Goal: Transaction & Acquisition: Subscribe to service/newsletter

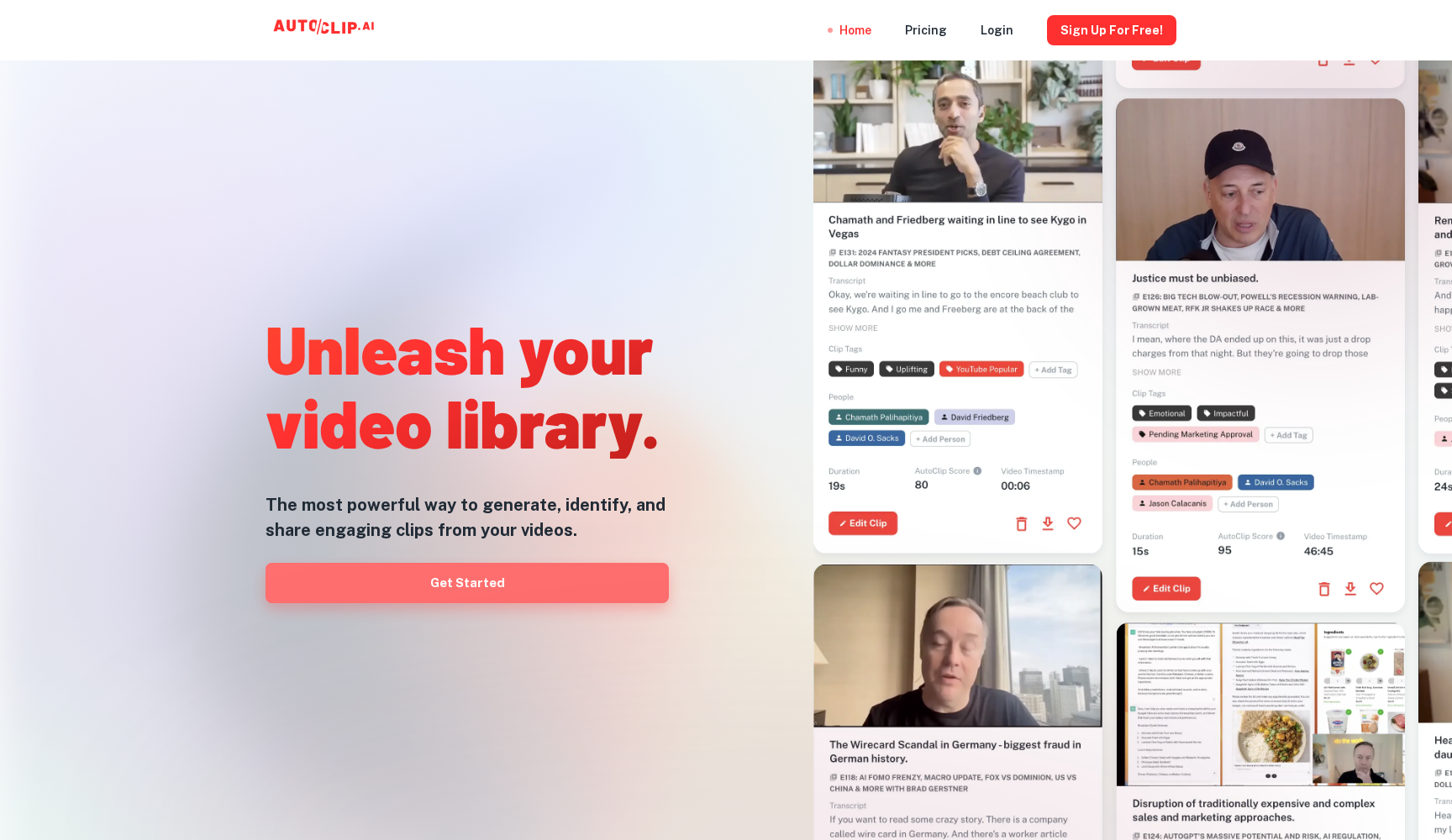
click at [548, 588] on link "Get Started" at bounding box center [467, 583] width 403 height 40
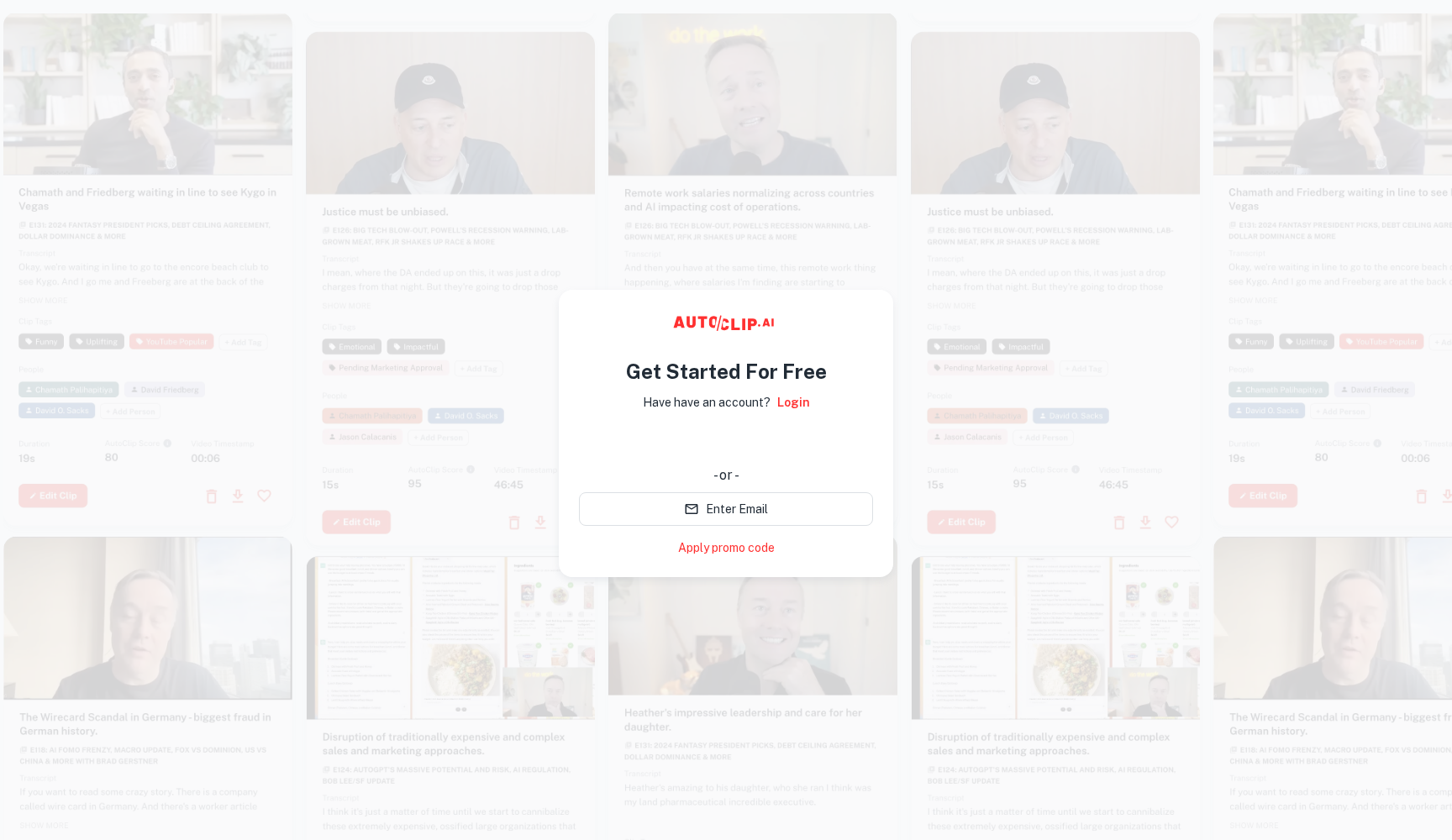
click at [727, 441] on div "Sign in with Google. Opens in new tab" at bounding box center [726, 442] width 294 height 37
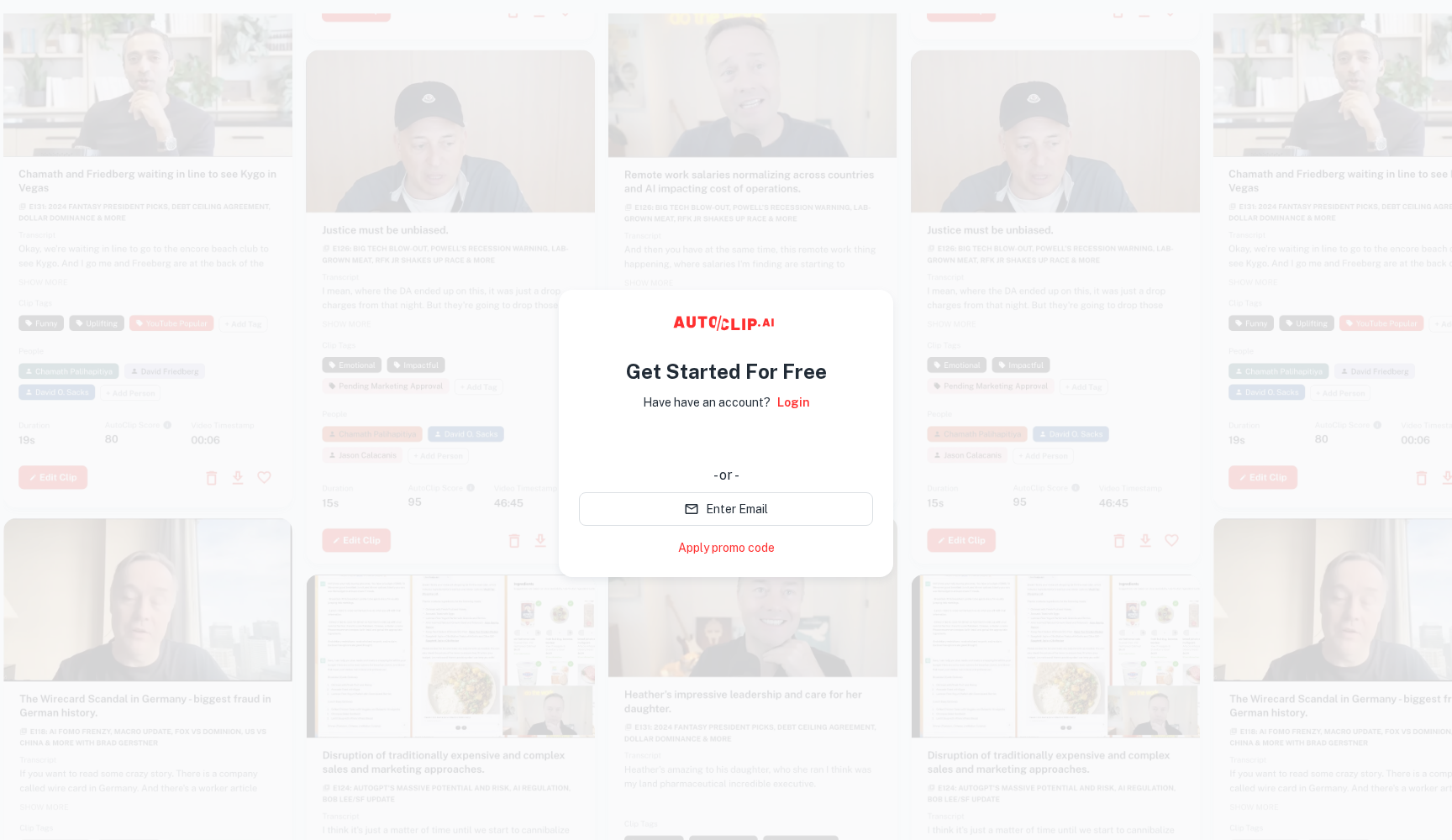
click at [731, 445] on div "Sign in with Google. Opens in new tab" at bounding box center [726, 442] width 294 height 37
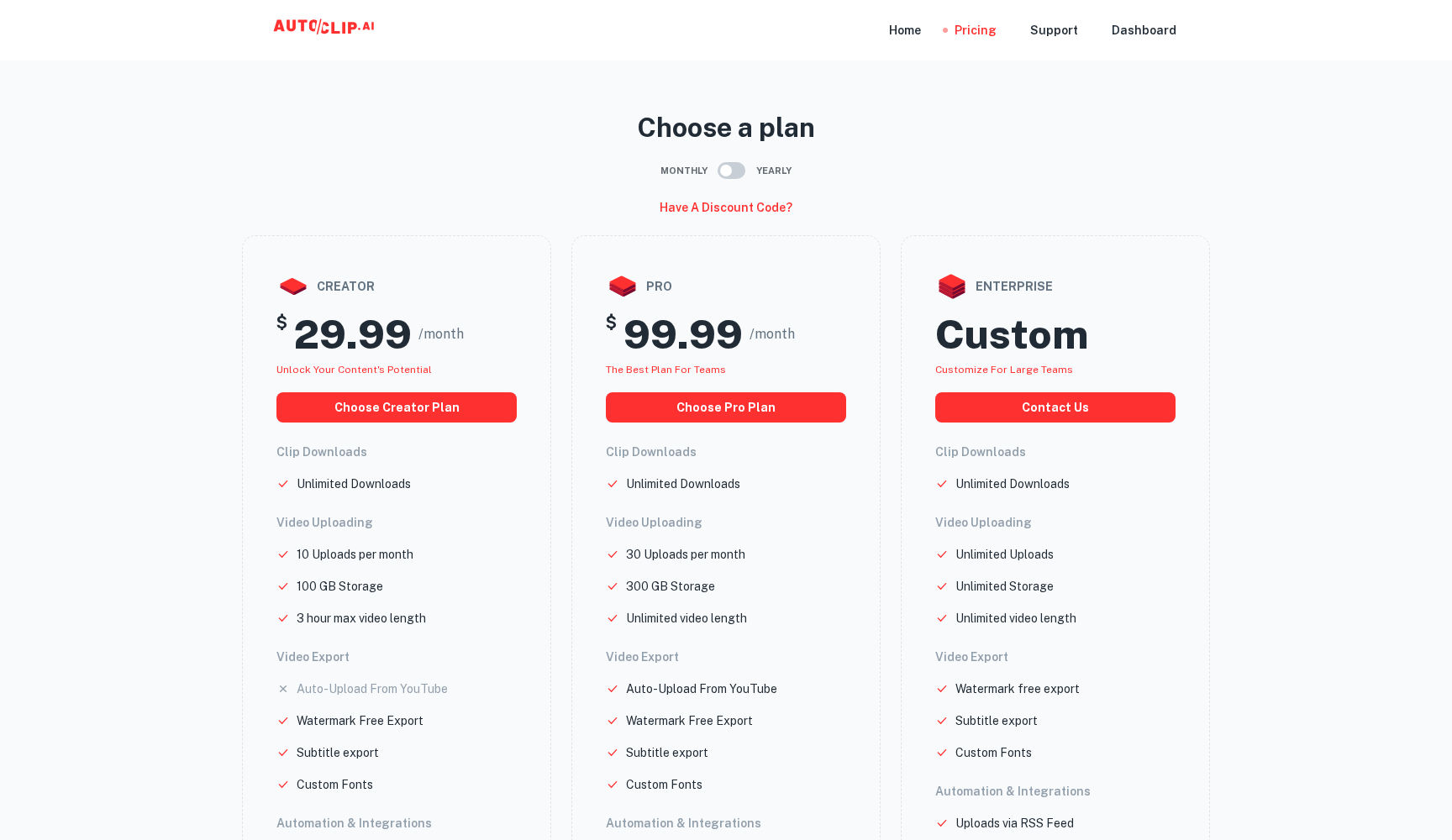
click at [723, 165] on input "checkbox" at bounding box center [726, 170] width 96 height 32
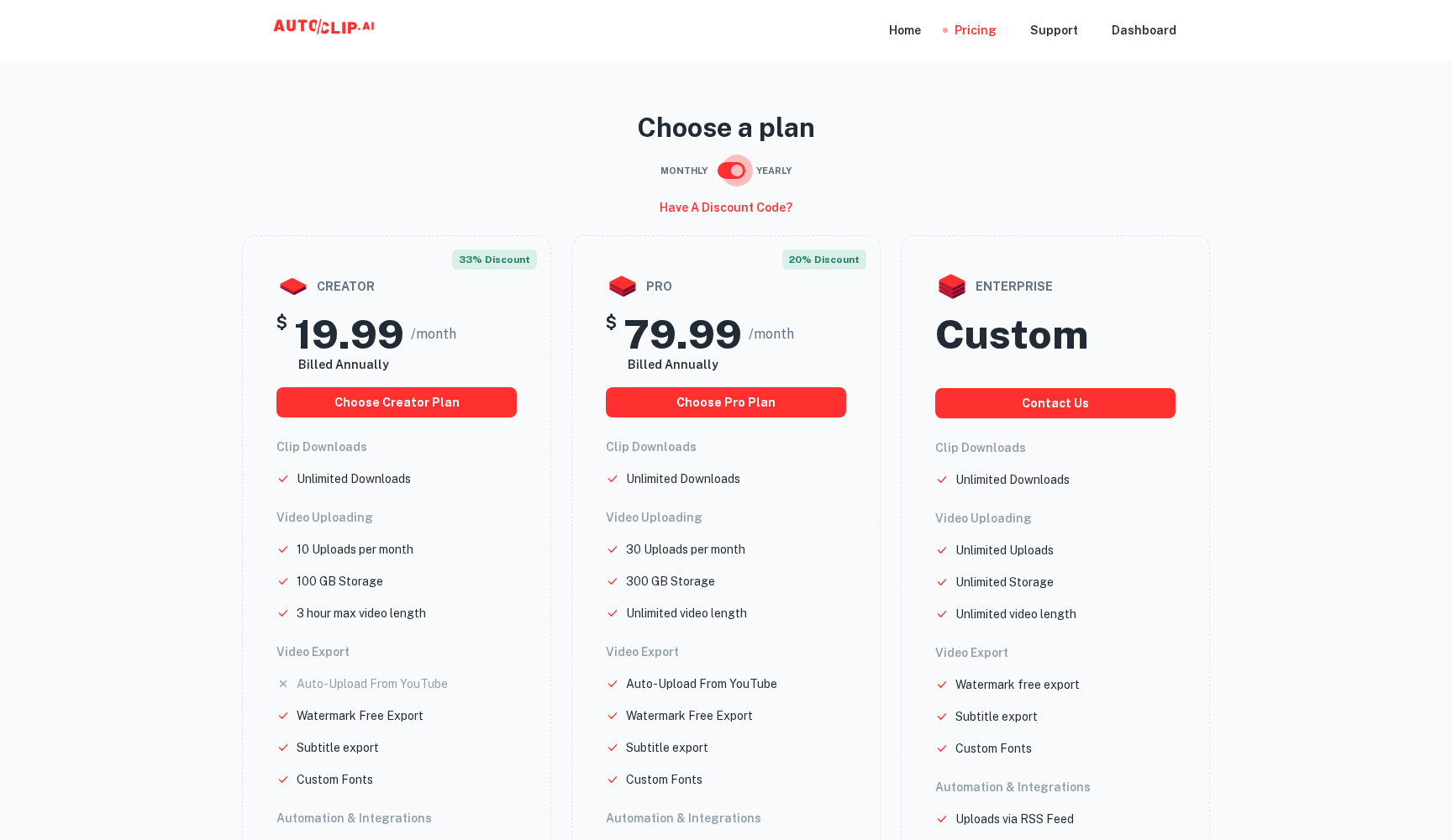
click at [723, 165] on input "checkbox" at bounding box center [737, 170] width 96 height 32
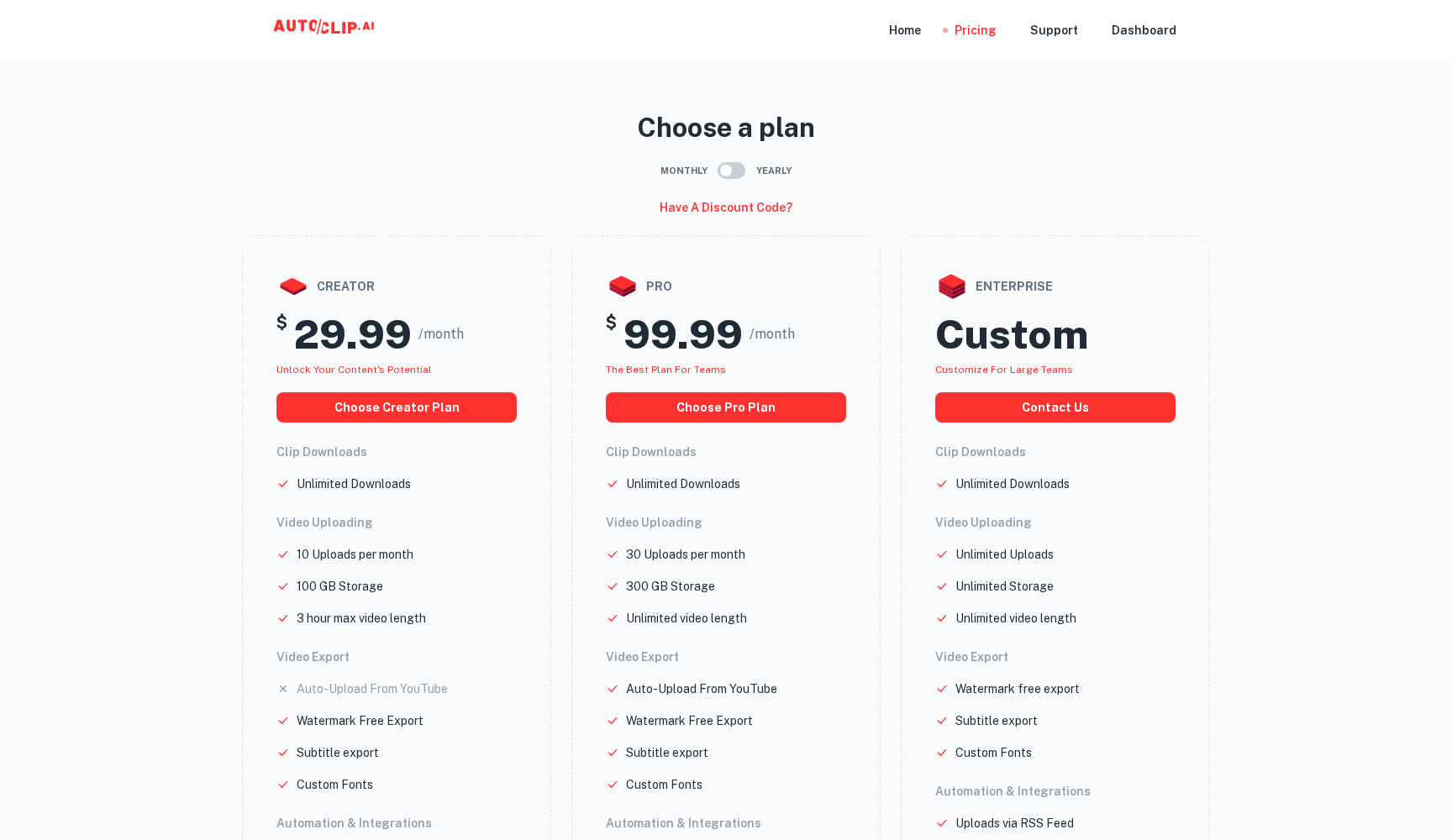
click at [723, 165] on input "checkbox" at bounding box center [726, 170] width 96 height 32
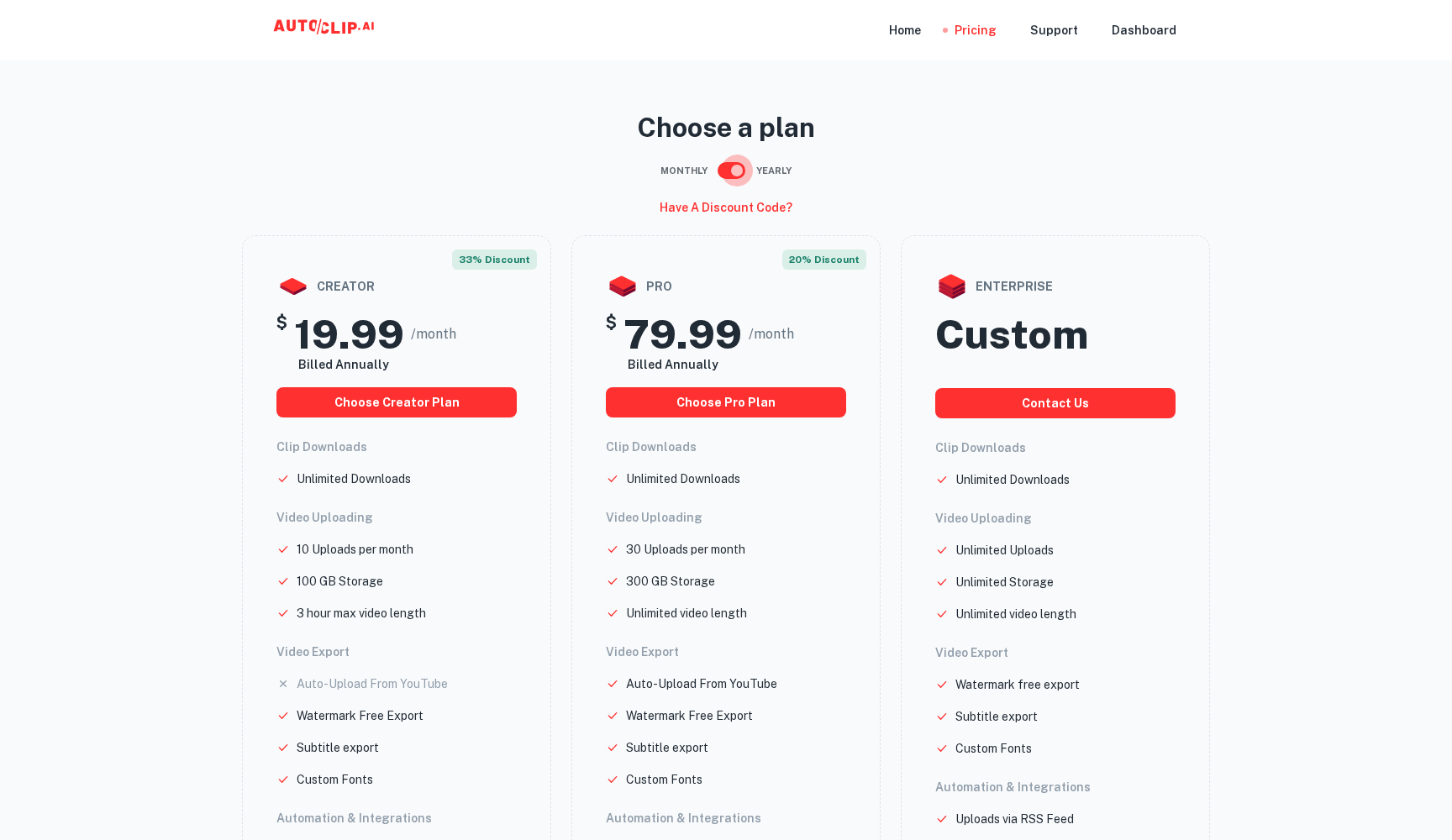
click at [723, 165] on input "checkbox" at bounding box center [737, 170] width 96 height 32
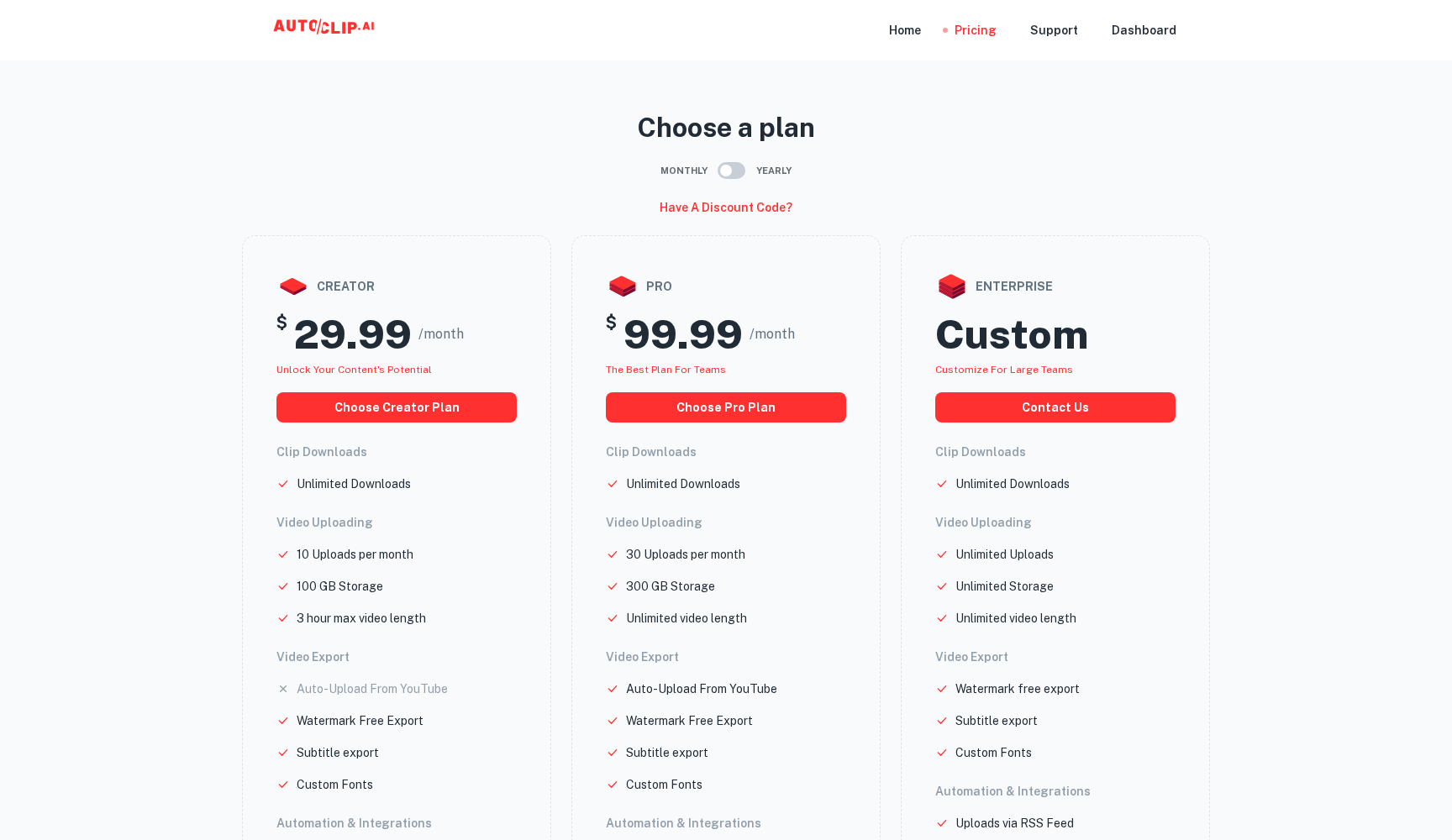
click at [723, 165] on input "checkbox" at bounding box center [726, 170] width 96 height 32
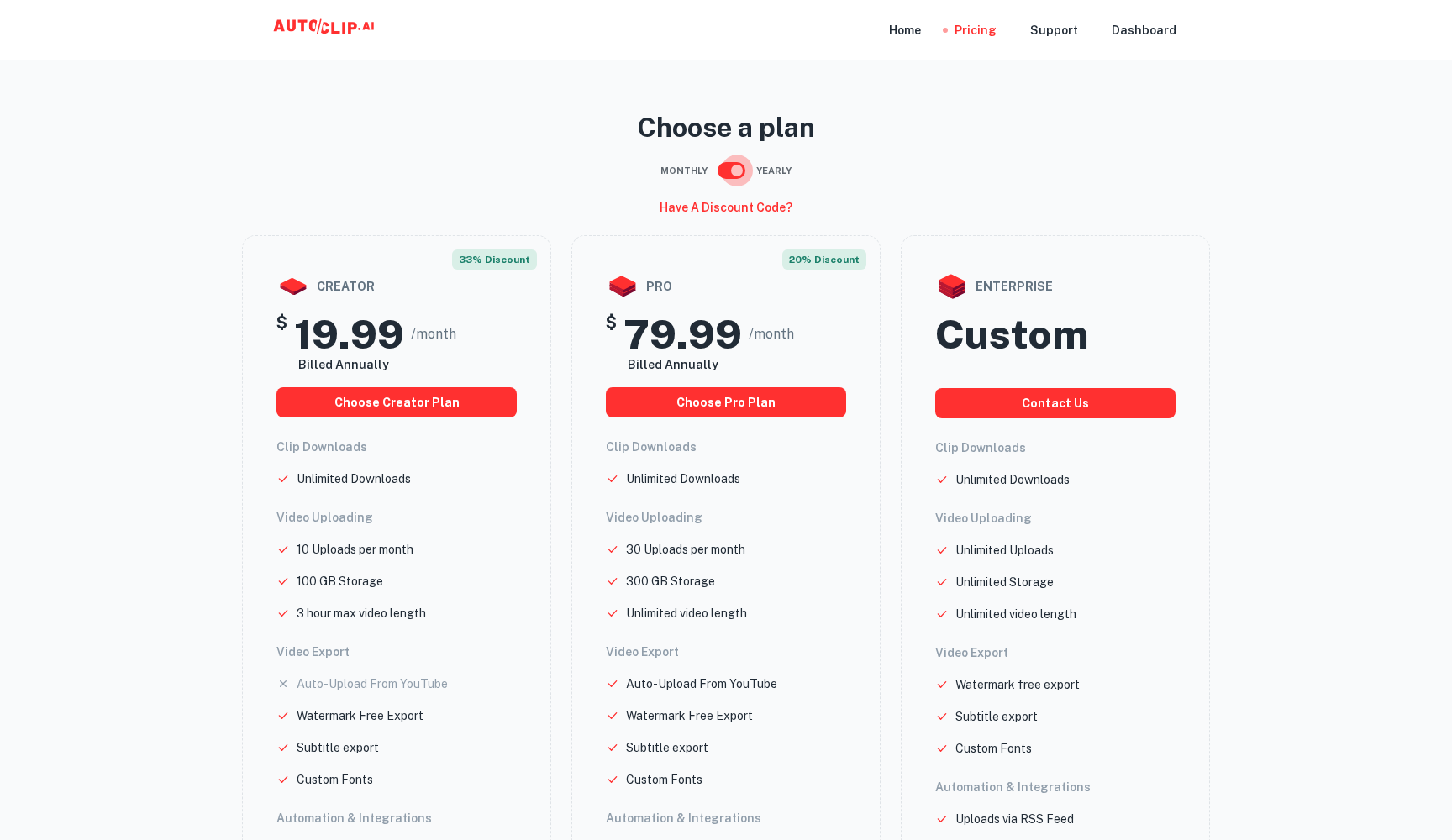
click at [723, 165] on input "checkbox" at bounding box center [737, 170] width 96 height 32
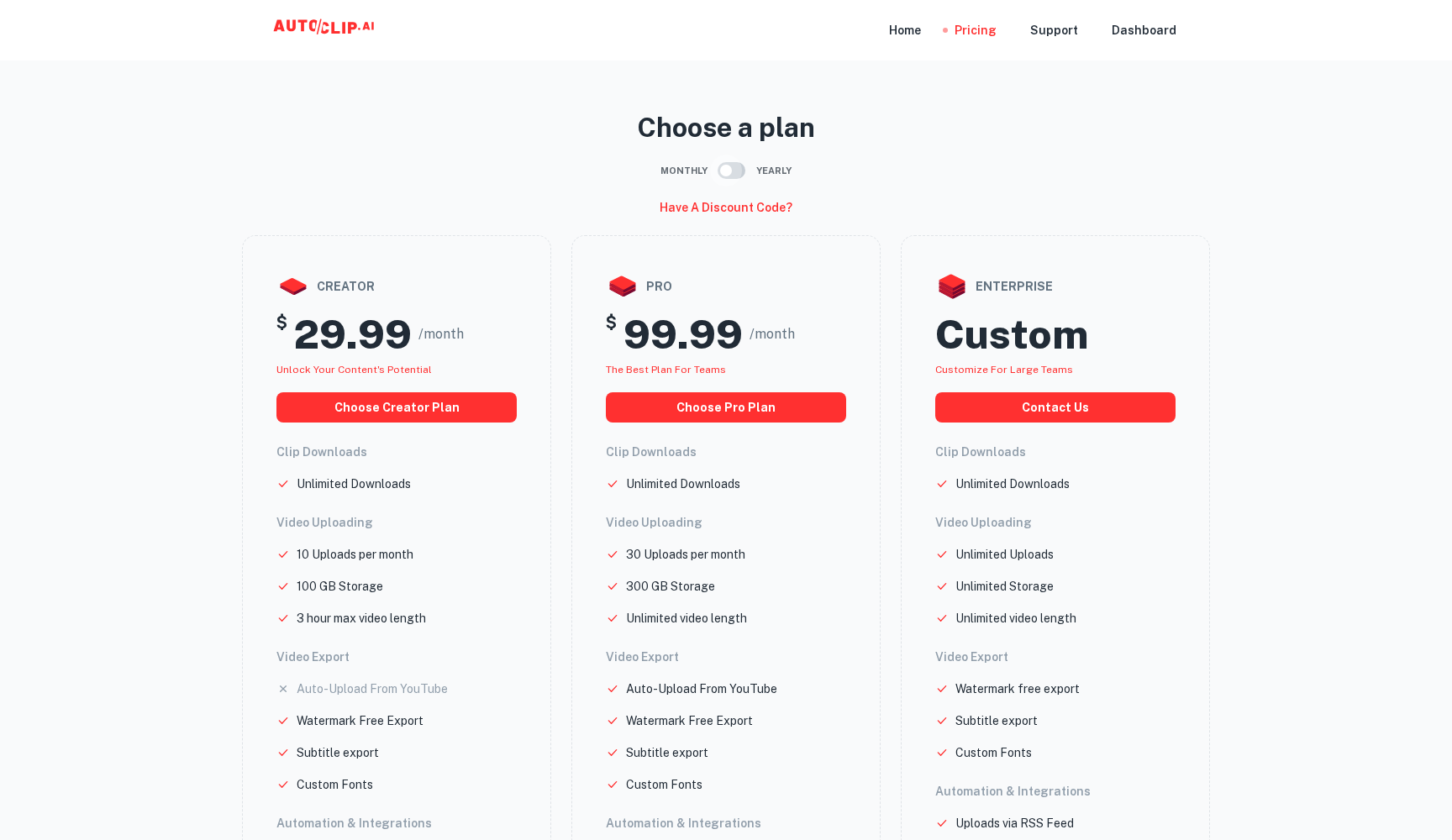
click at [723, 165] on input "checkbox" at bounding box center [726, 170] width 96 height 32
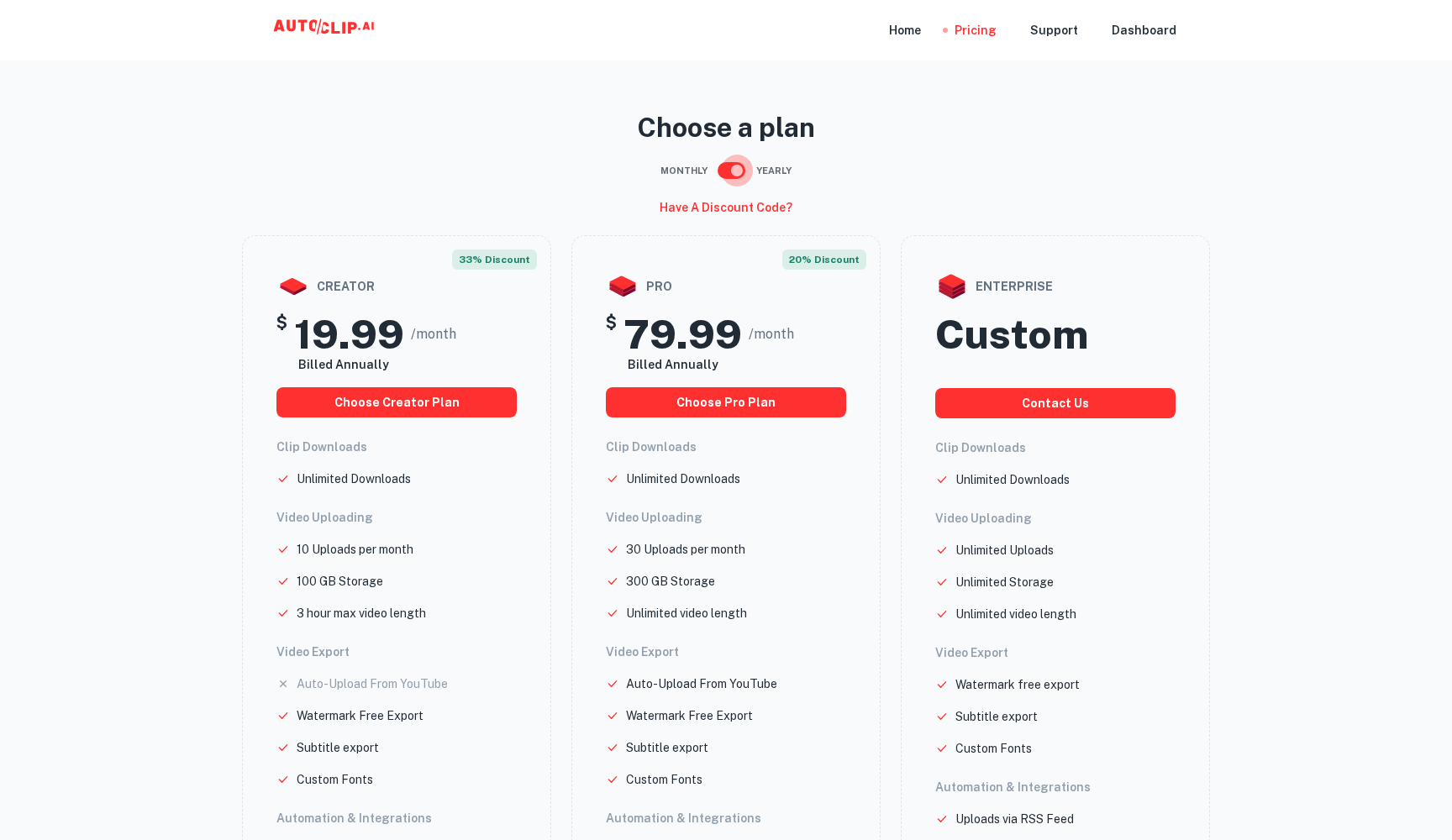
click at [723, 165] on input "checkbox" at bounding box center [737, 170] width 96 height 32
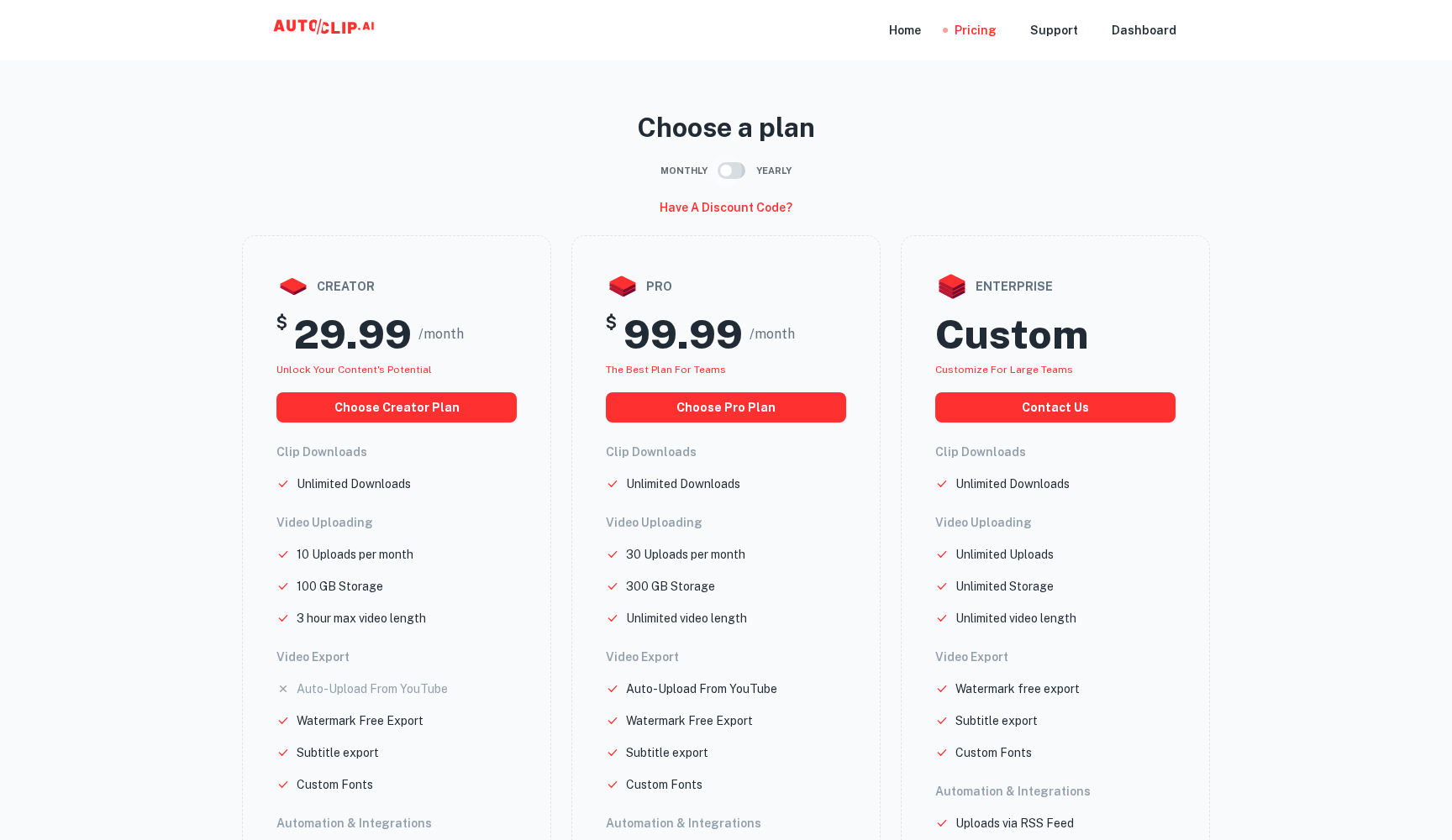
click at [723, 165] on input "checkbox" at bounding box center [726, 170] width 96 height 32
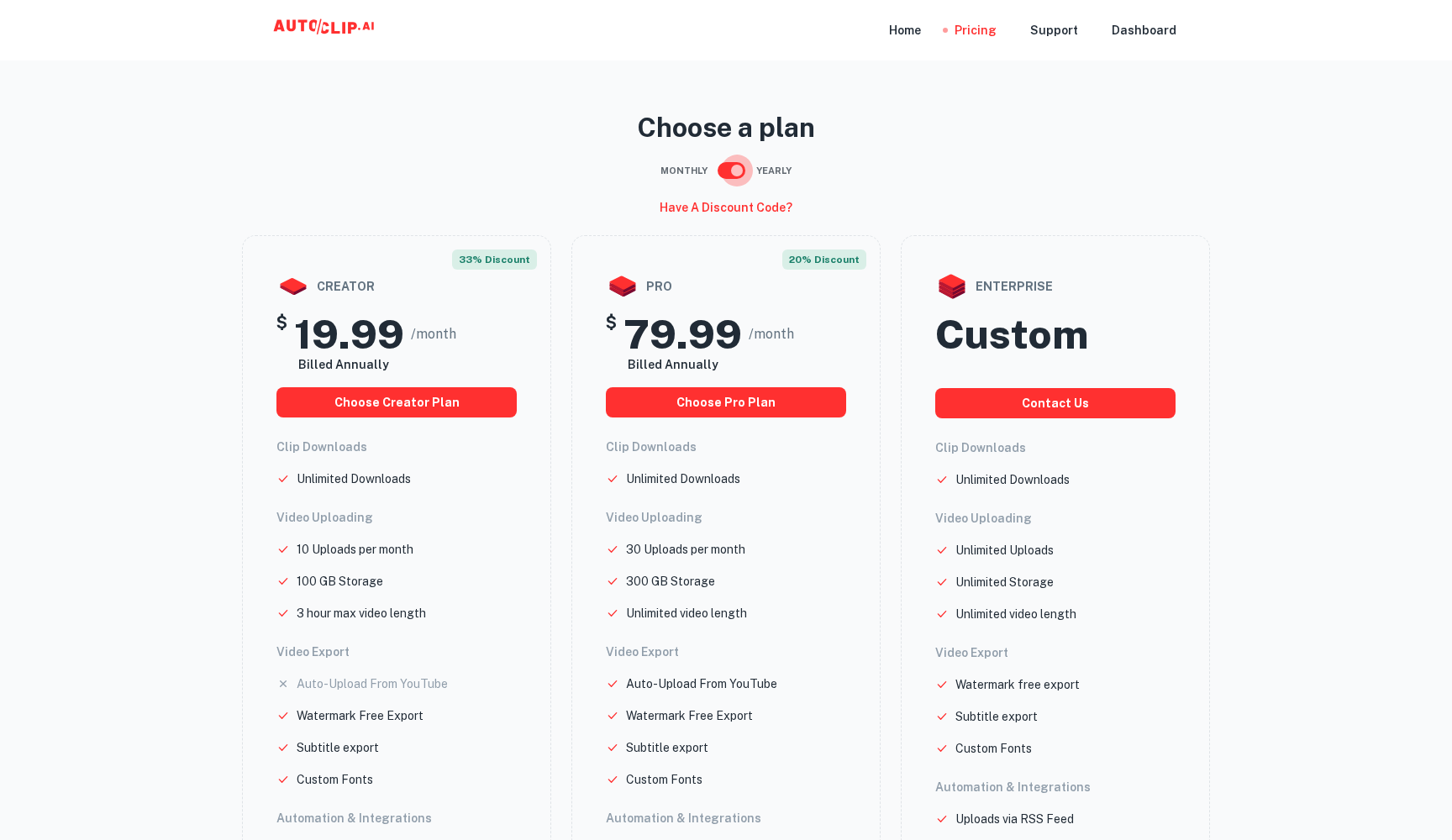
click at [723, 165] on input "checkbox" at bounding box center [737, 170] width 96 height 32
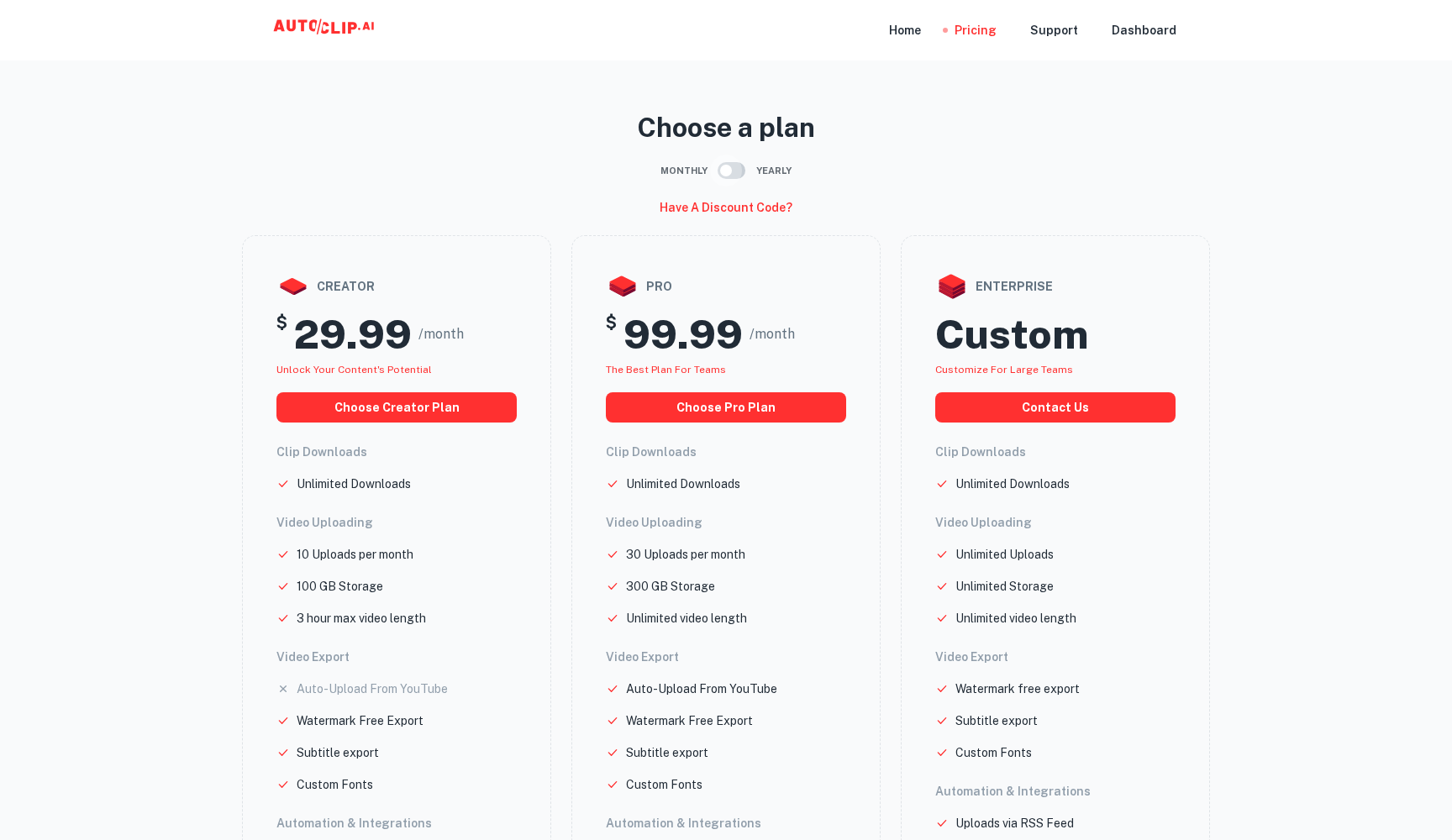
click at [723, 165] on input "checkbox" at bounding box center [726, 170] width 96 height 32
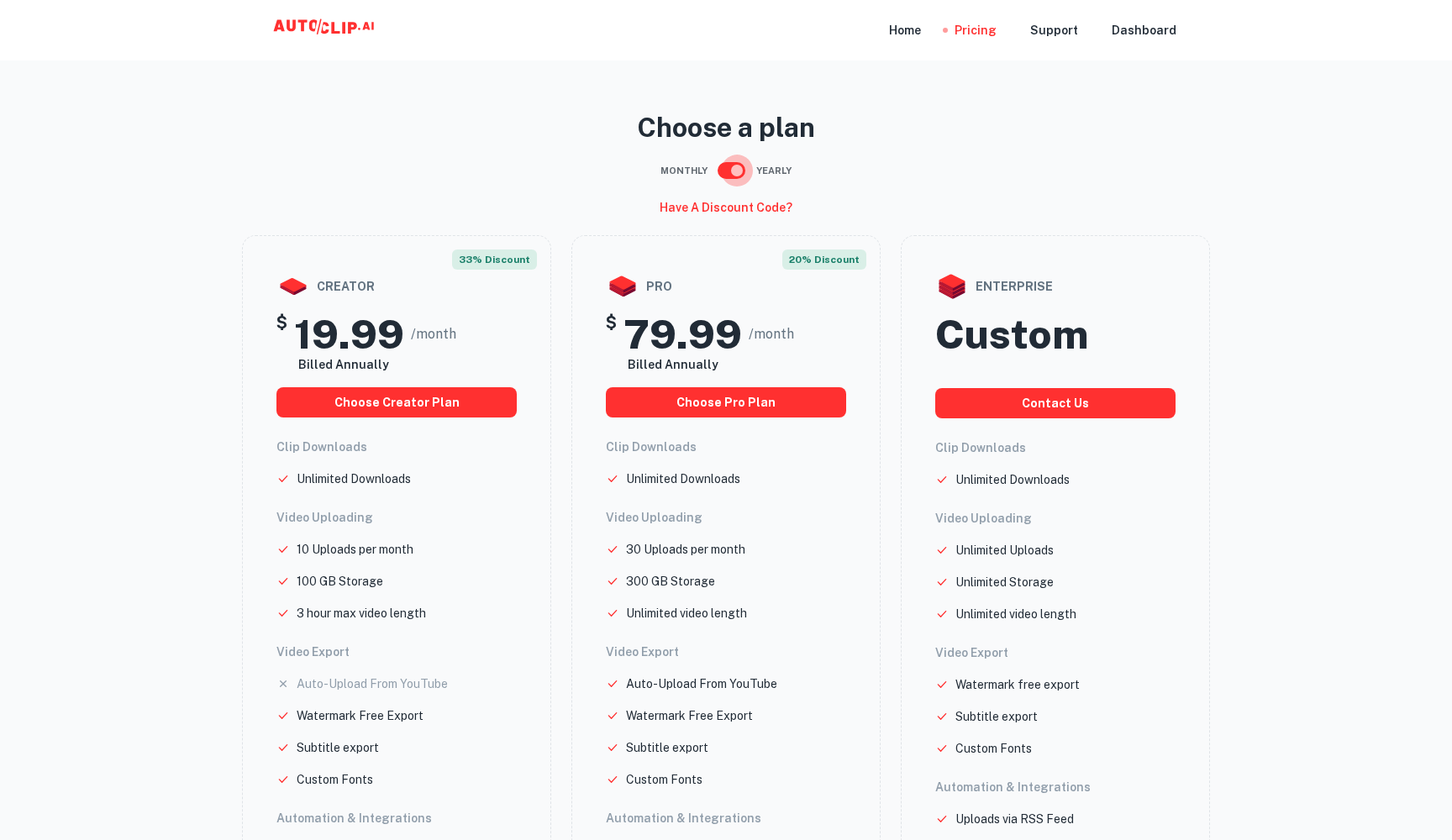
click at [723, 165] on input "checkbox" at bounding box center [737, 170] width 96 height 32
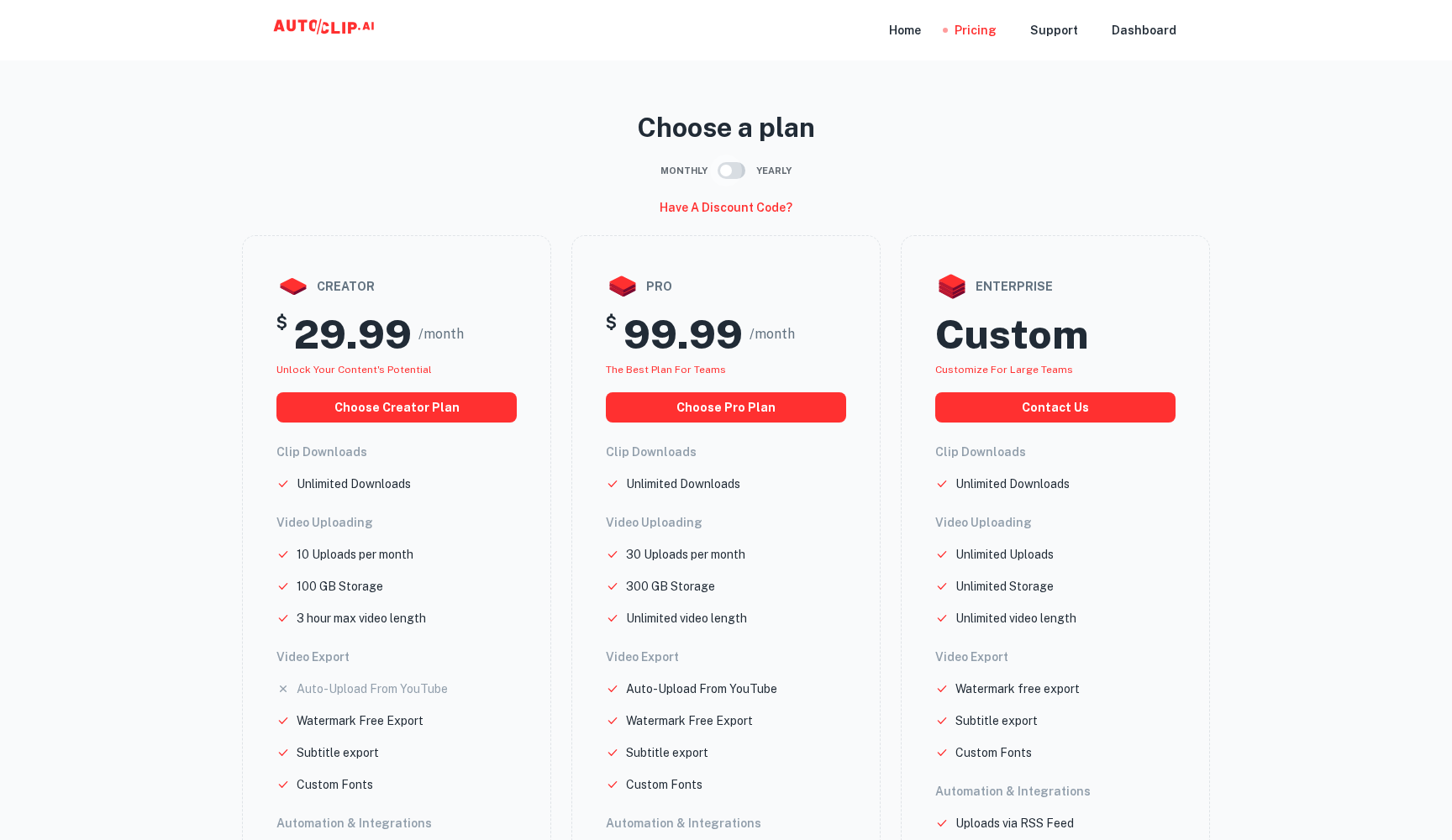
click at [723, 165] on input "checkbox" at bounding box center [726, 170] width 96 height 32
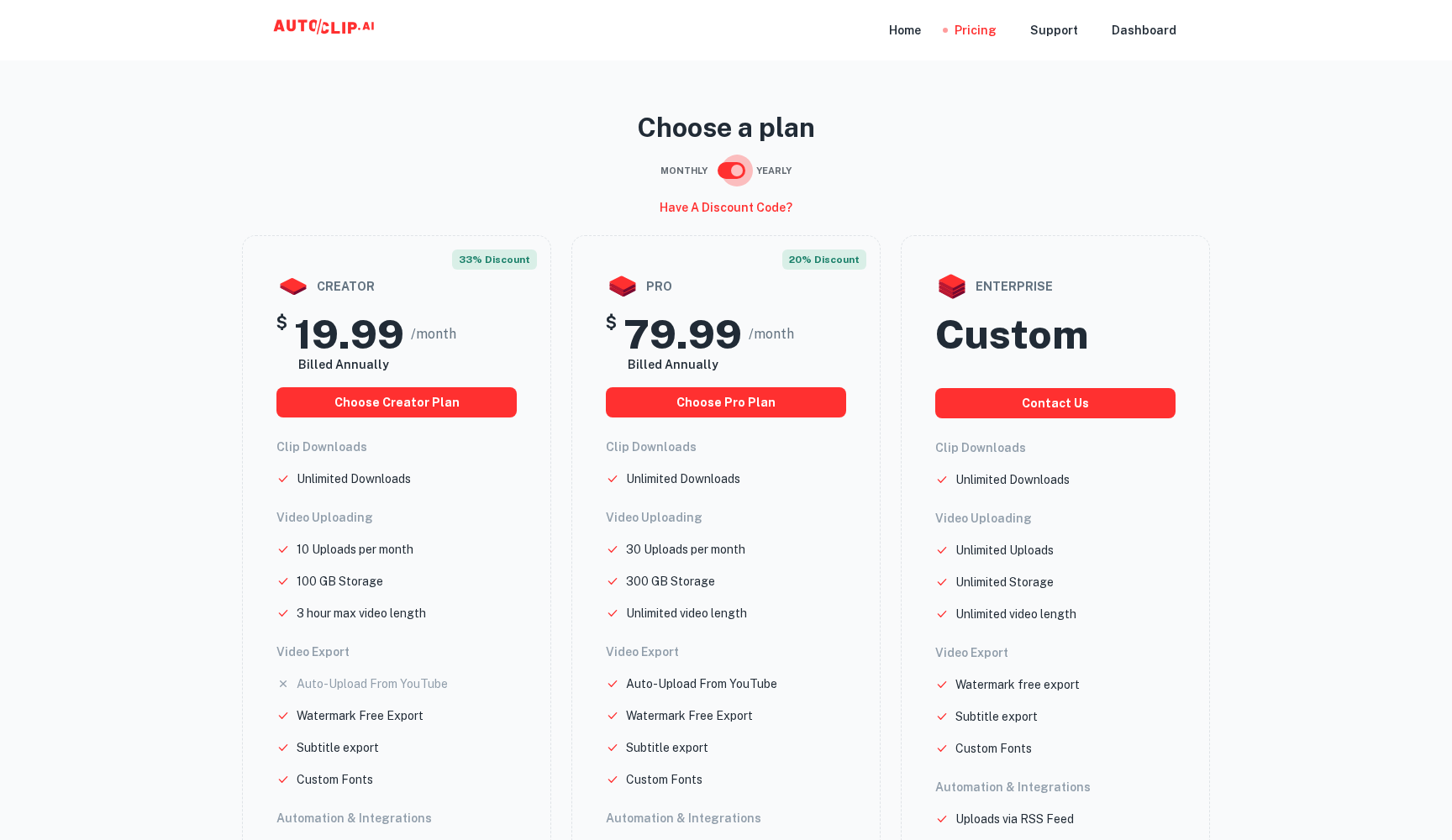
click at [723, 165] on input "checkbox" at bounding box center [737, 170] width 96 height 32
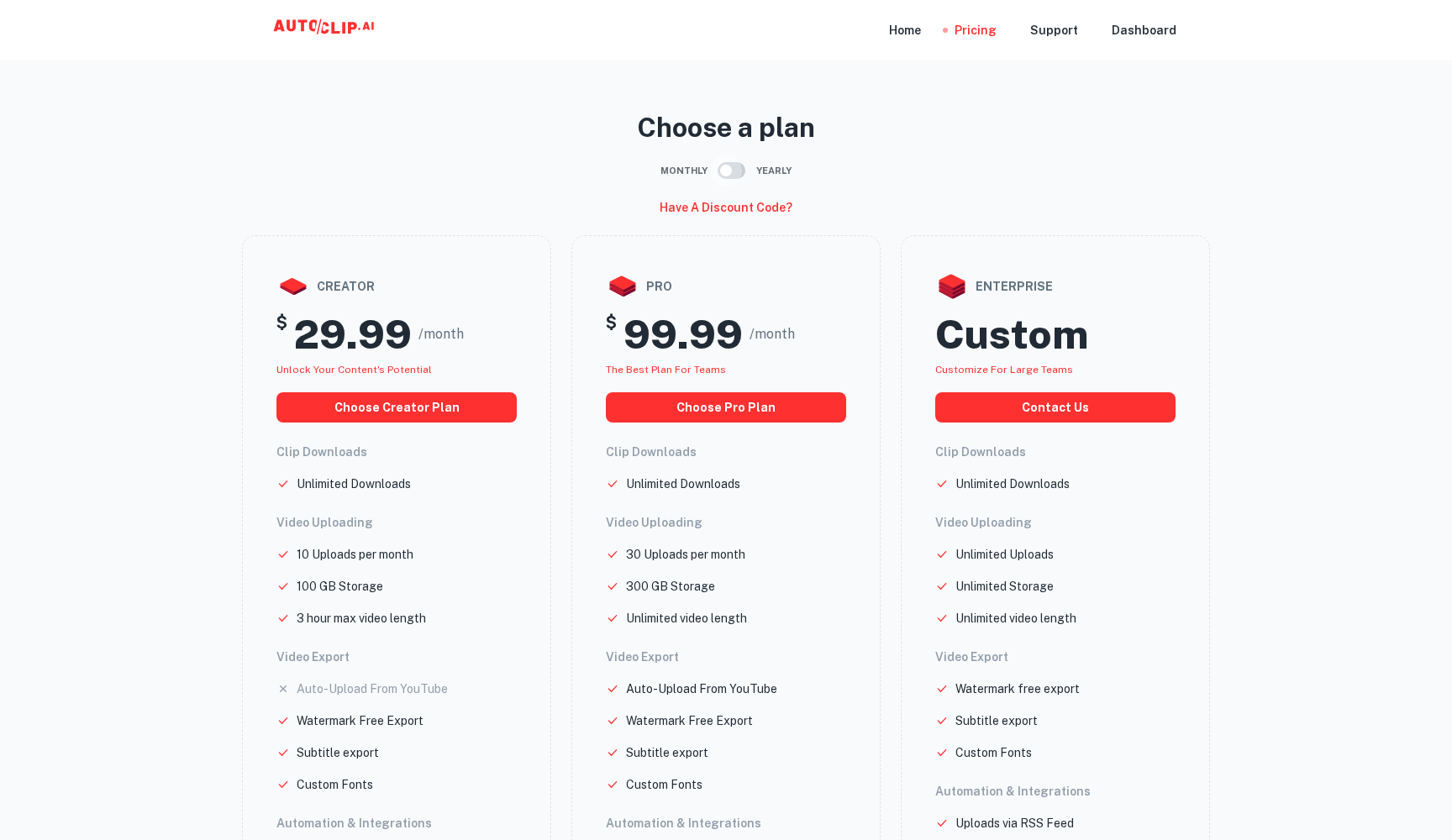
click at [723, 165] on input "checkbox" at bounding box center [726, 170] width 96 height 32
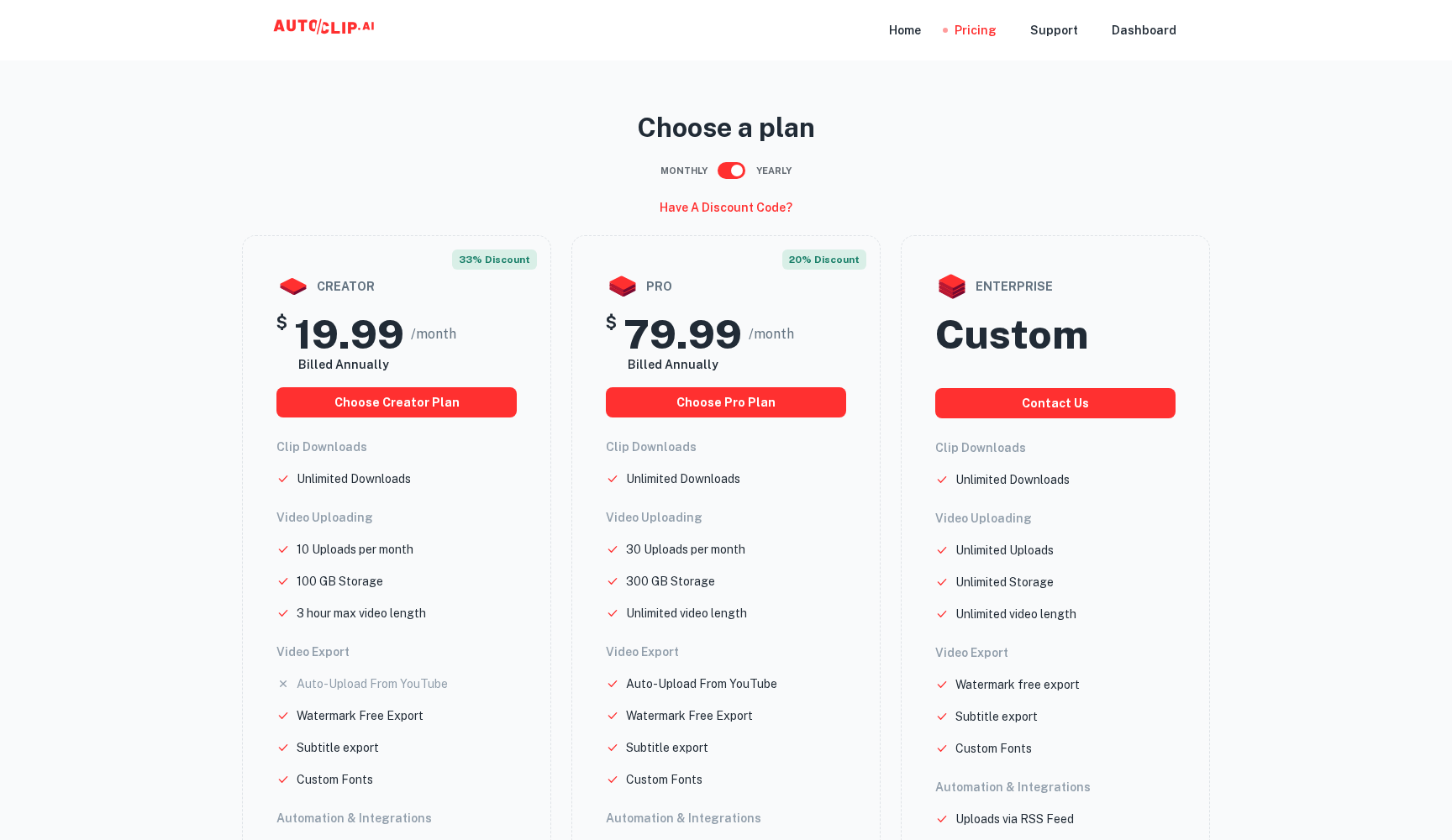
click at [725, 166] on input "checkbox" at bounding box center [737, 170] width 96 height 32
checkbox input "false"
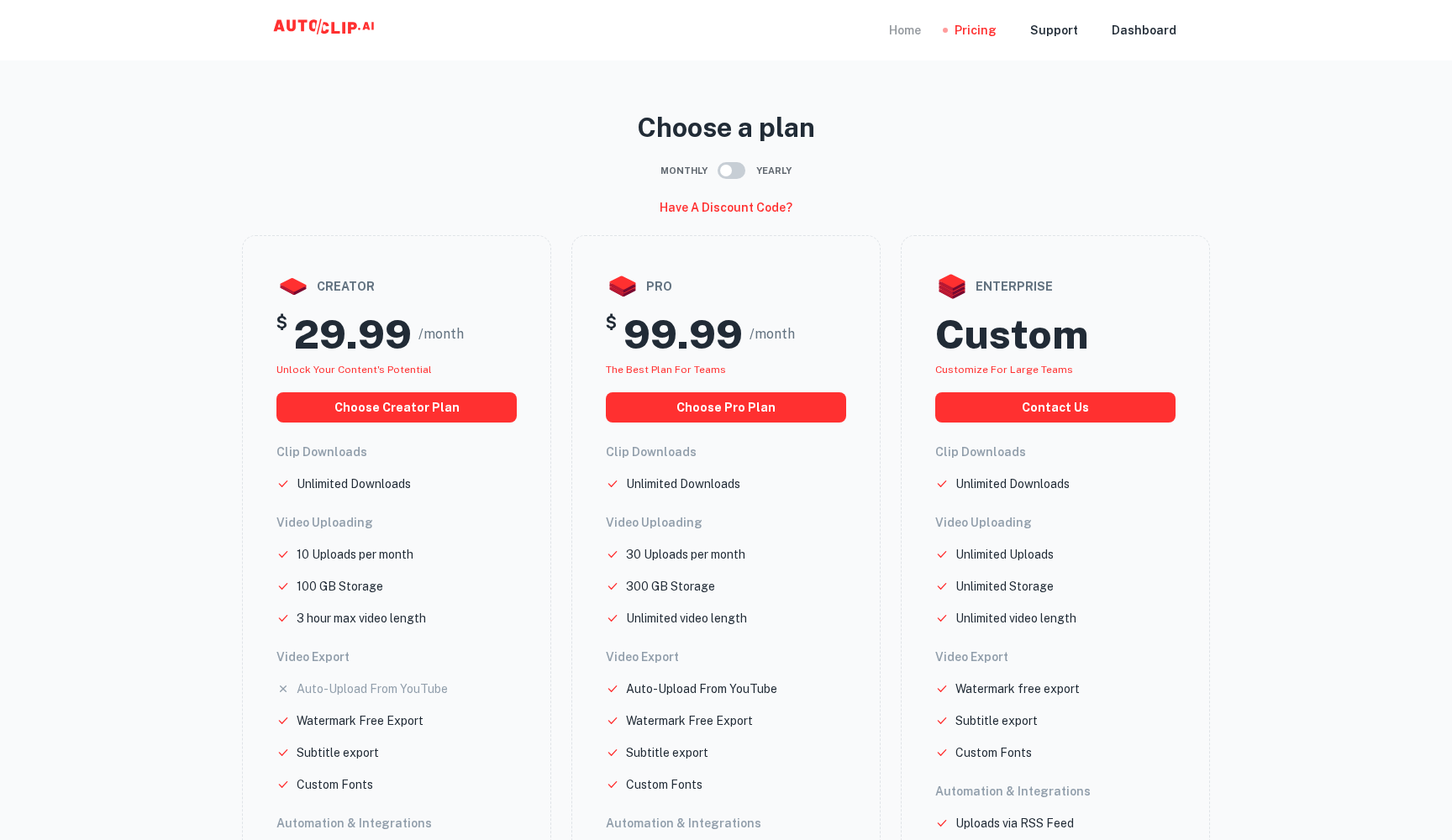
click at [914, 29] on div "Home" at bounding box center [905, 30] width 32 height 61
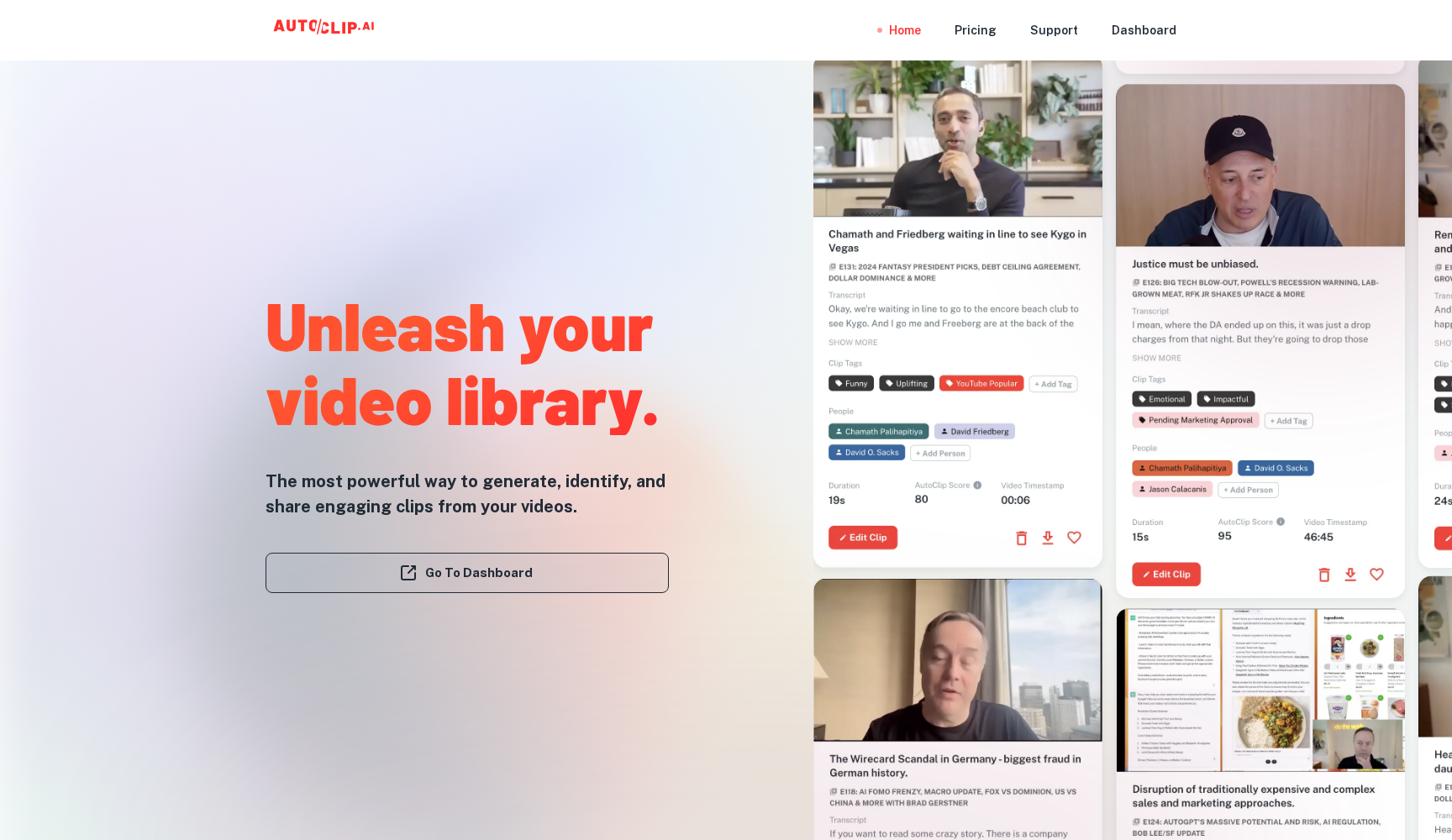
click at [614, 586] on link "Go To Dashboard" at bounding box center [467, 573] width 403 height 40
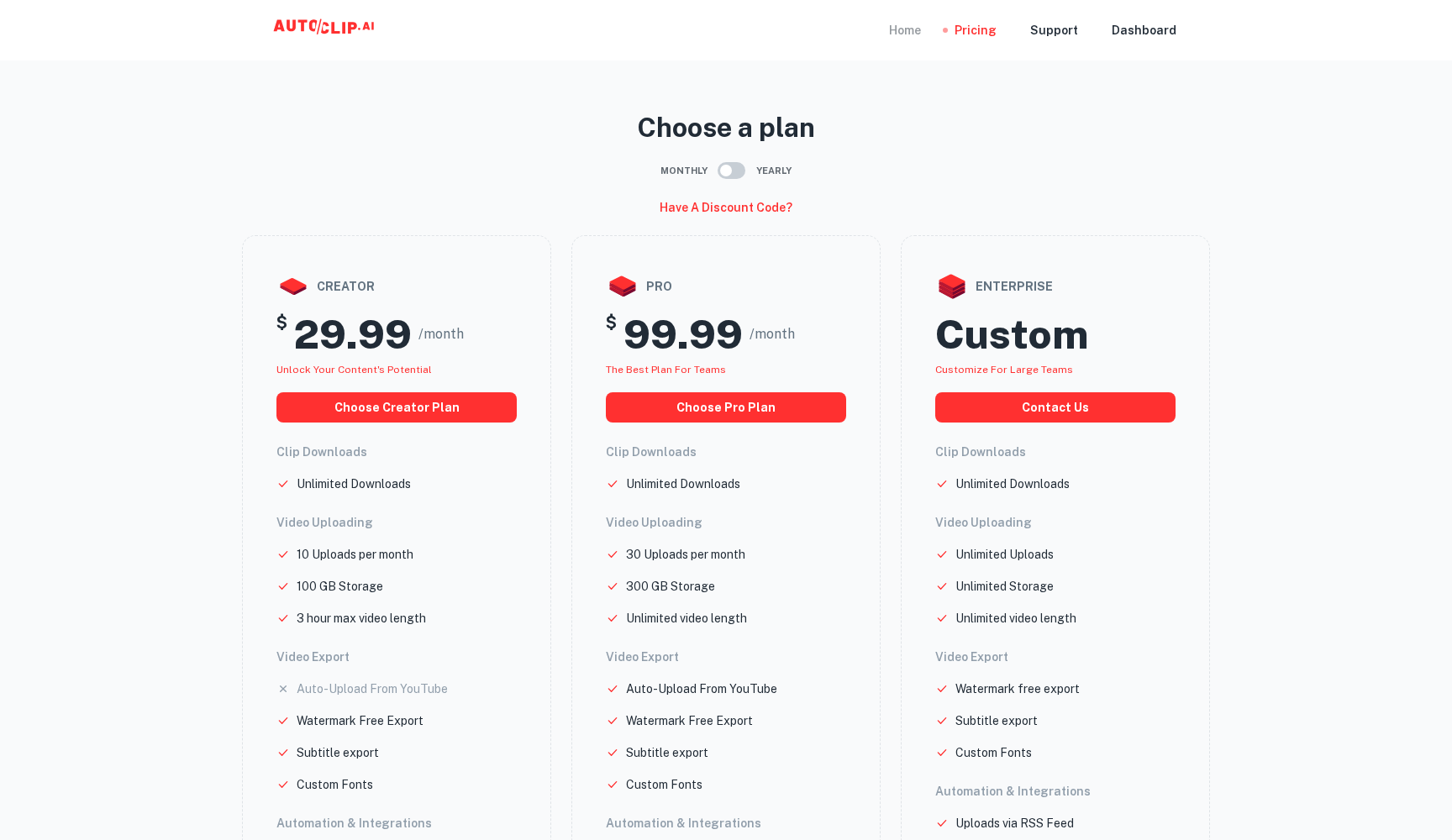
click at [917, 33] on div "Home" at bounding box center [905, 30] width 32 height 61
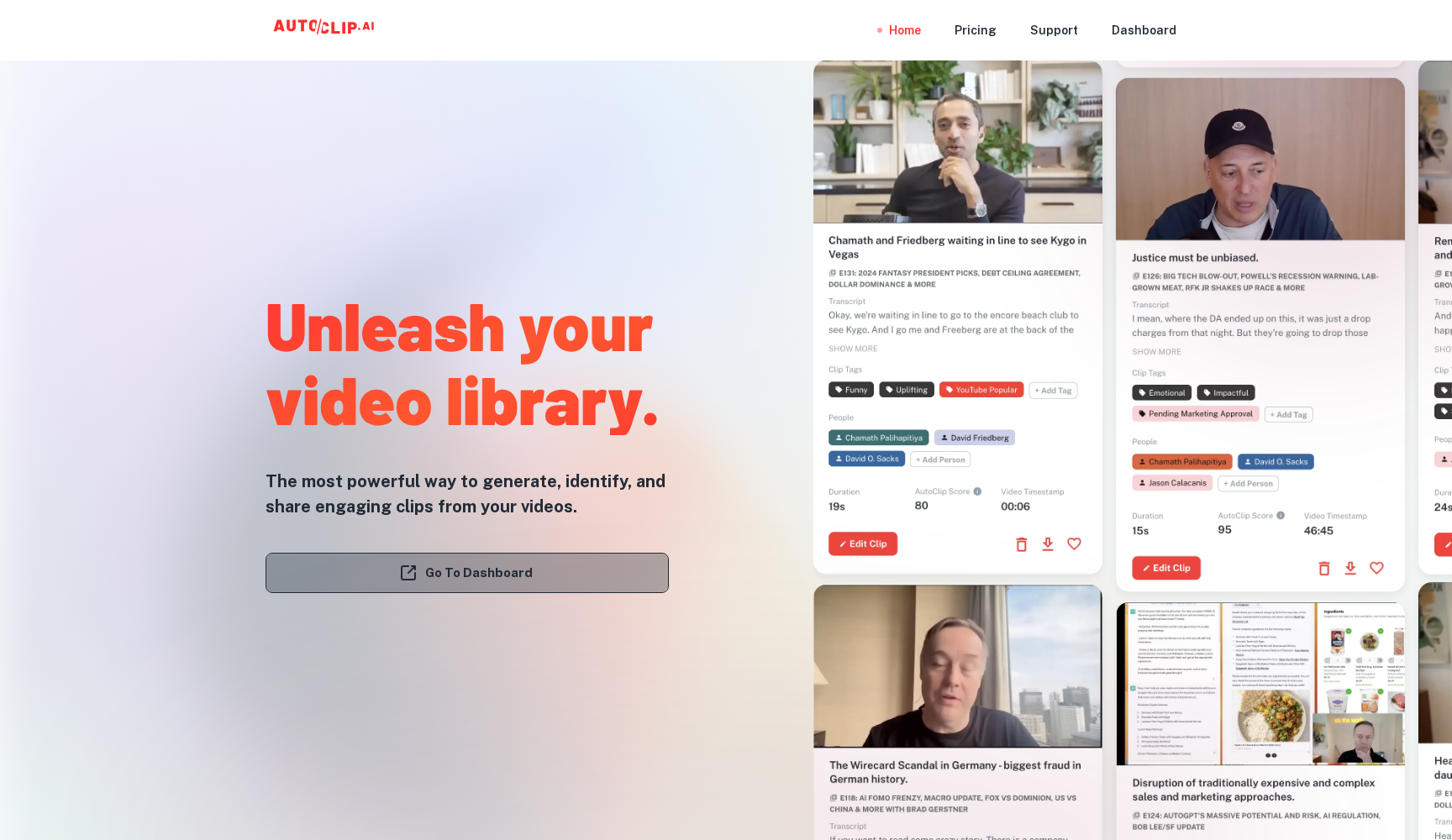
click at [452, 574] on link "Go To Dashboard" at bounding box center [467, 573] width 403 height 40
